Goal: Task Accomplishment & Management: Use online tool/utility

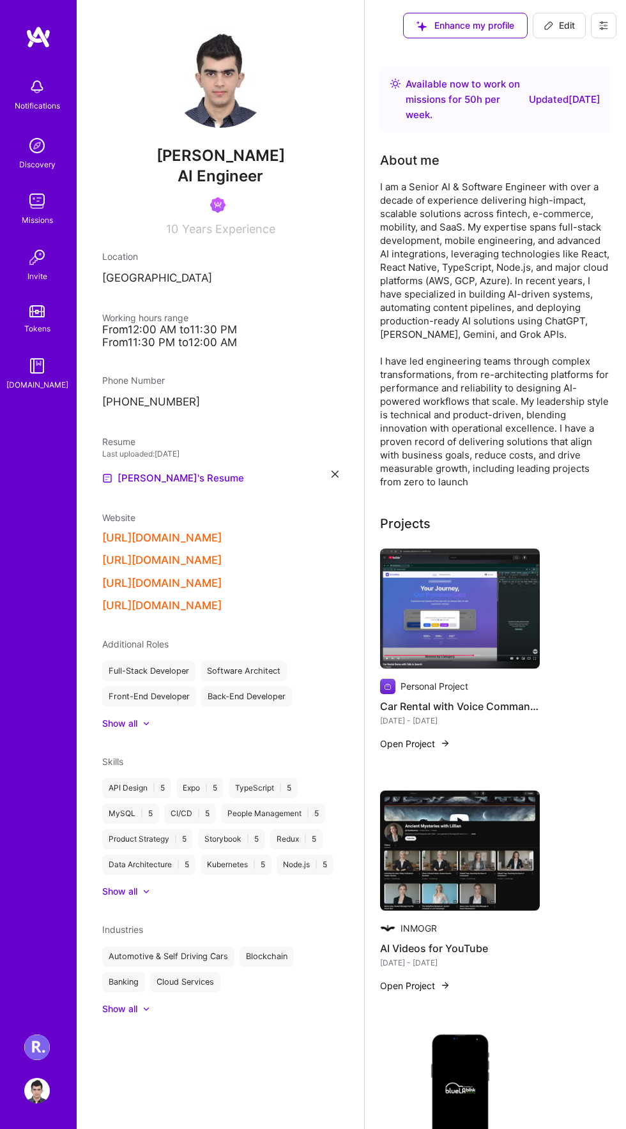
click at [33, 1037] on img at bounding box center [37, 1048] width 26 height 26
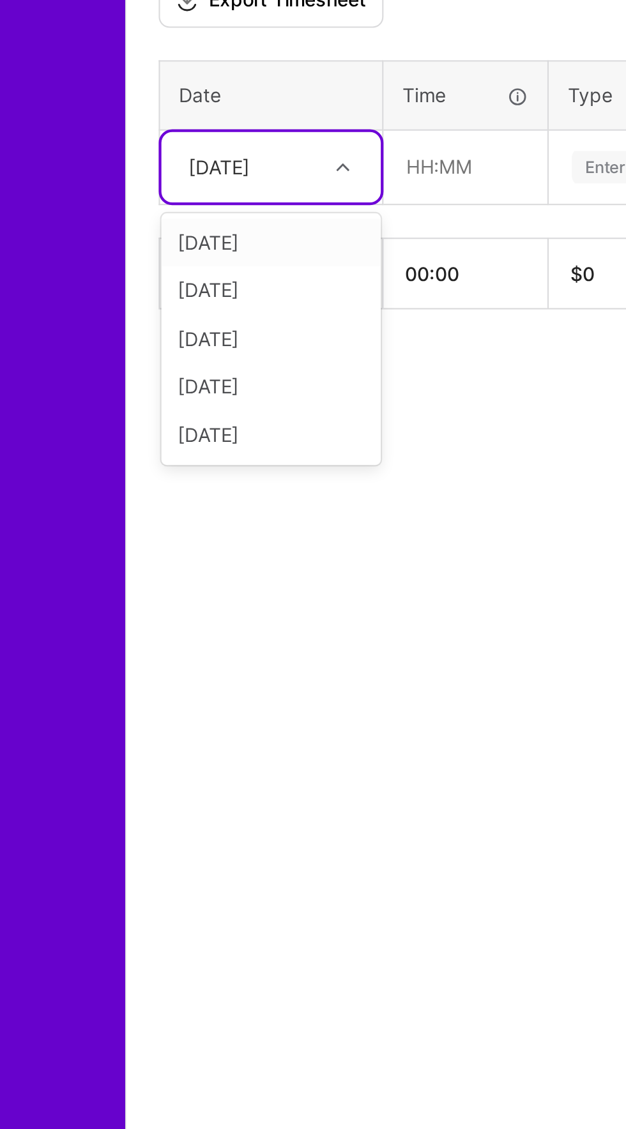
click at [100, 674] on div "[DATE]" at bounding box center [145, 666] width 103 height 23
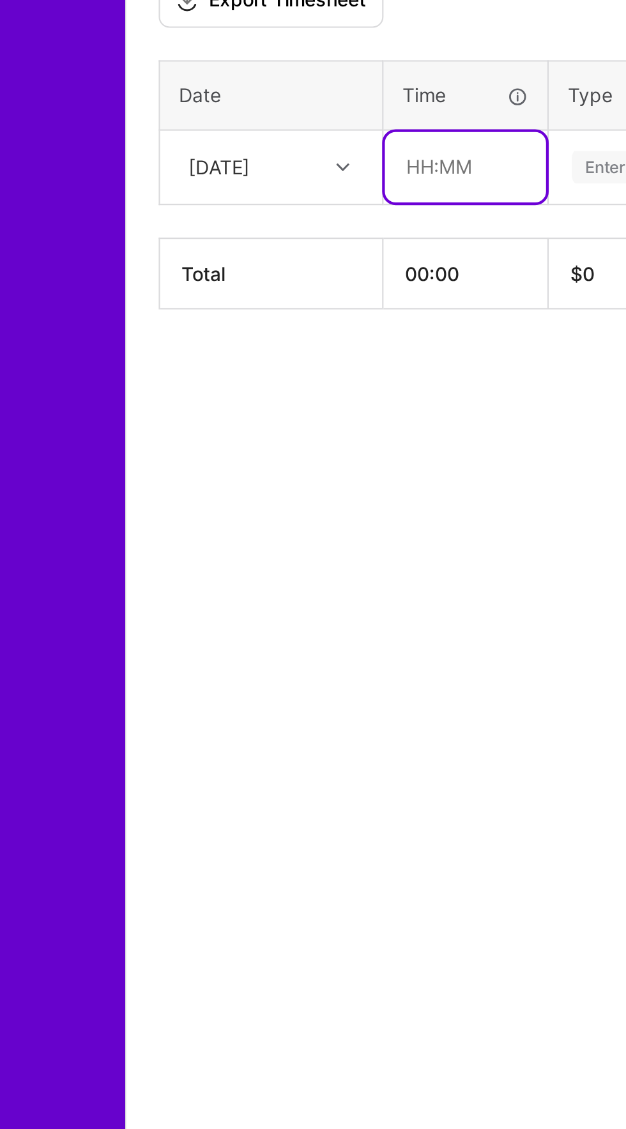
click at [220, 560] on input "text" at bounding box center [237, 562] width 76 height 33
type input "01:00"
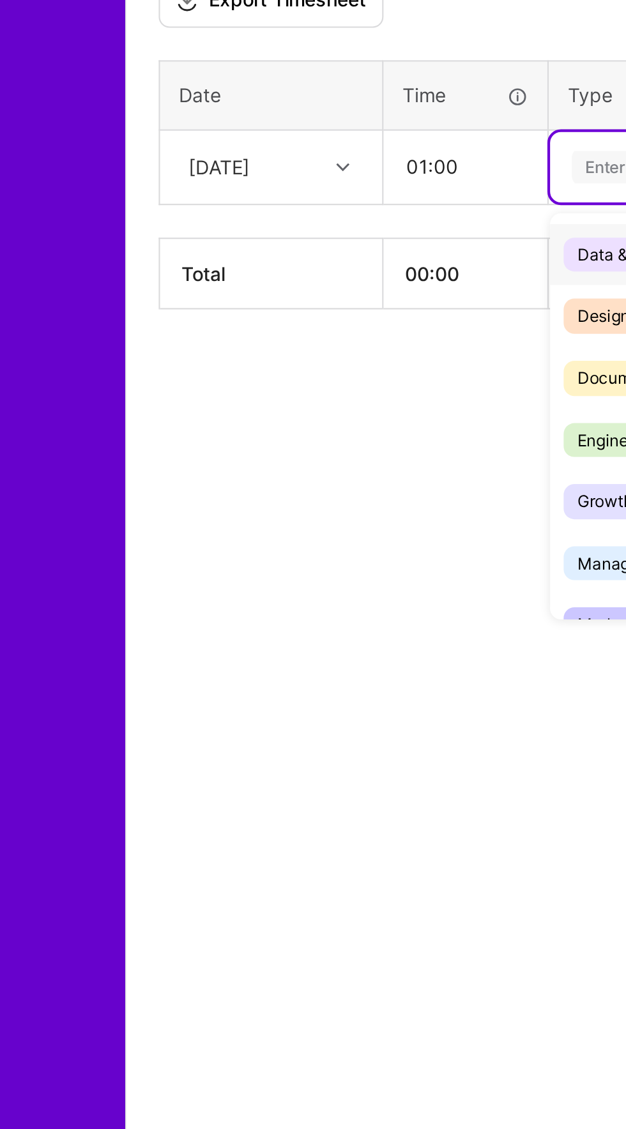
click at [285, 697] on div "Engineering" at bounding box center [340, 691] width 126 height 29
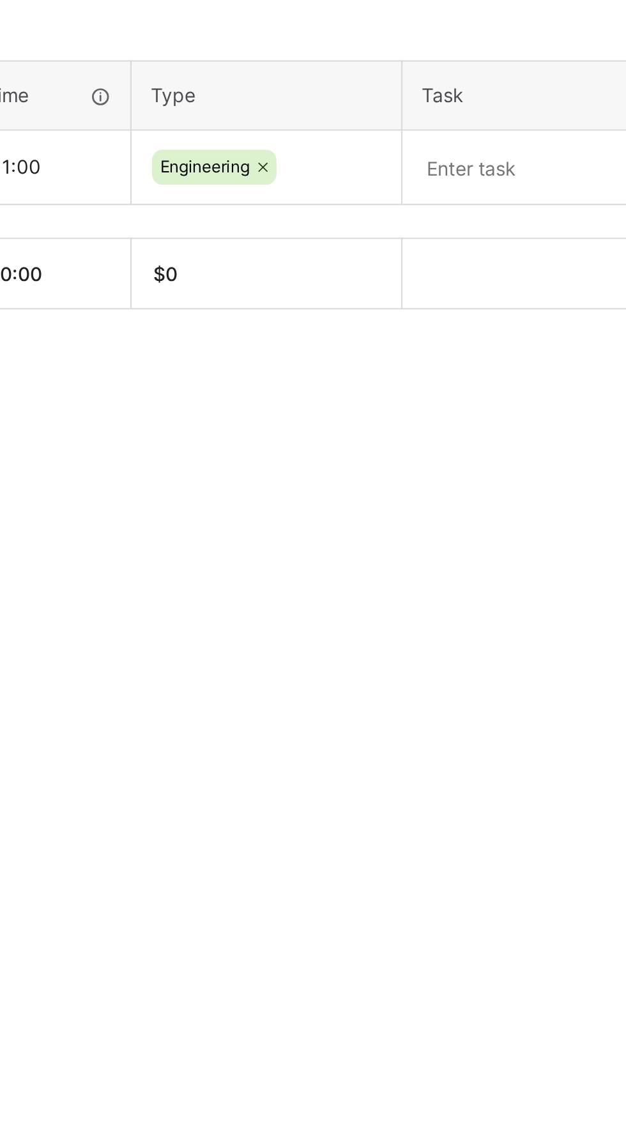
click at [445, 565] on textarea at bounding box center [505, 563] width 198 height 33
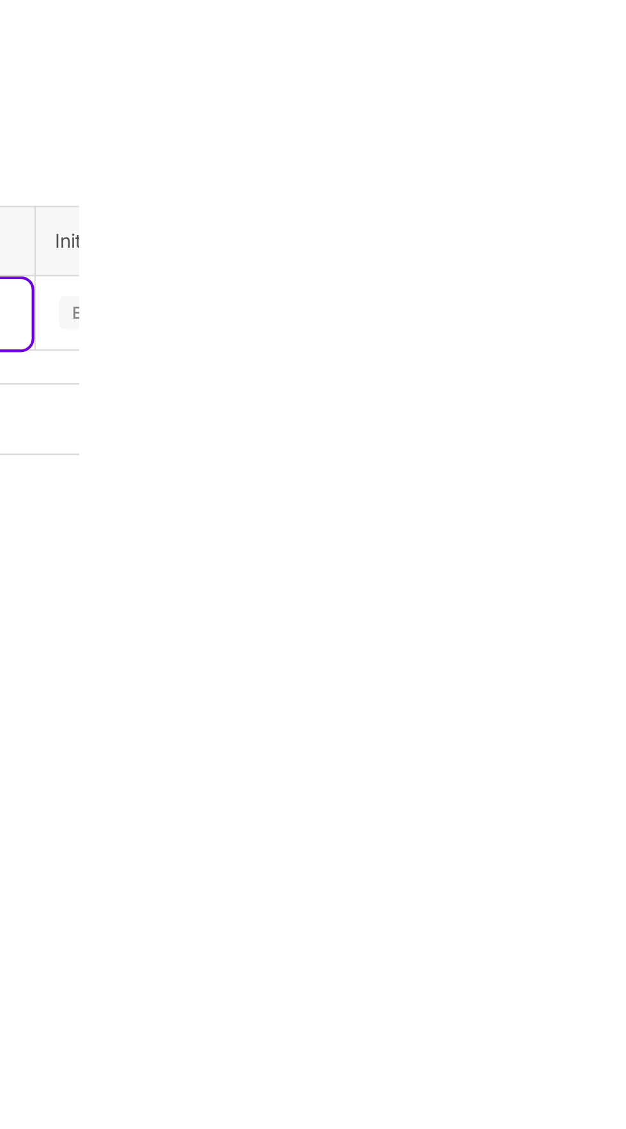
type textarea "Improved logic with screenshots"
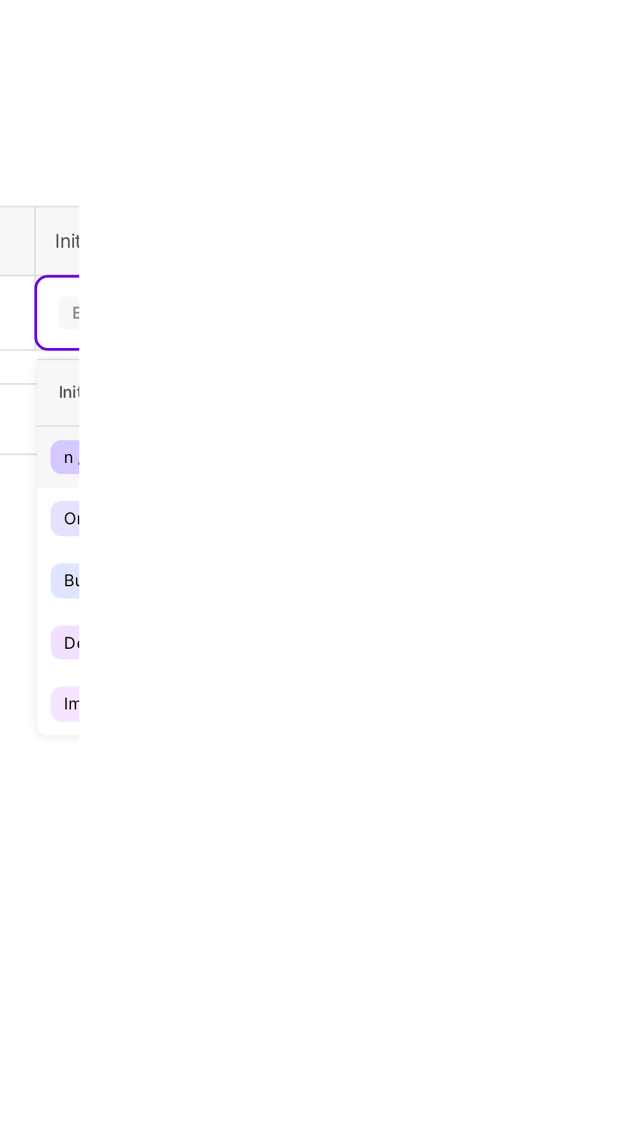
click at [625, 632] on div "n /a" at bounding box center [625, 631] width 13 height 13
